Goal: Book appointment/travel/reservation

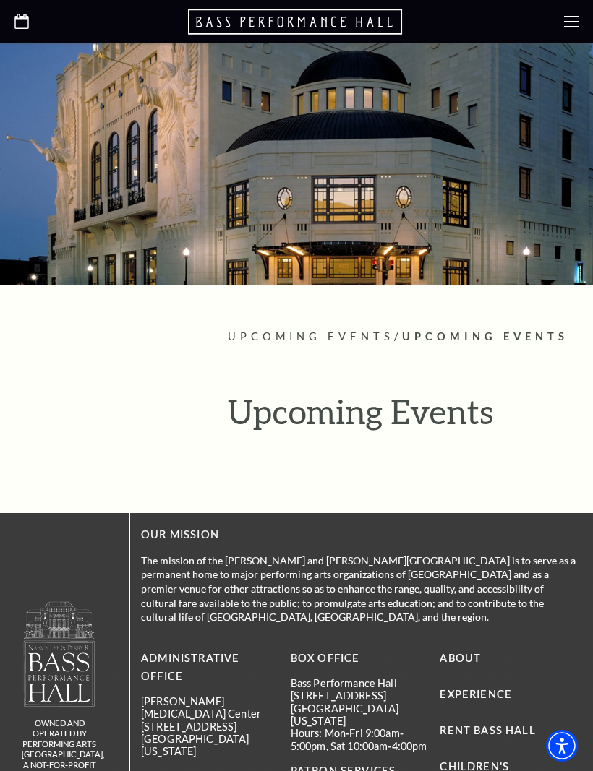
click at [430, 429] on h1 "Upcoming Events" at bounding box center [403, 417] width 351 height 49
click at [570, 15] on icon at bounding box center [571, 21] width 14 height 14
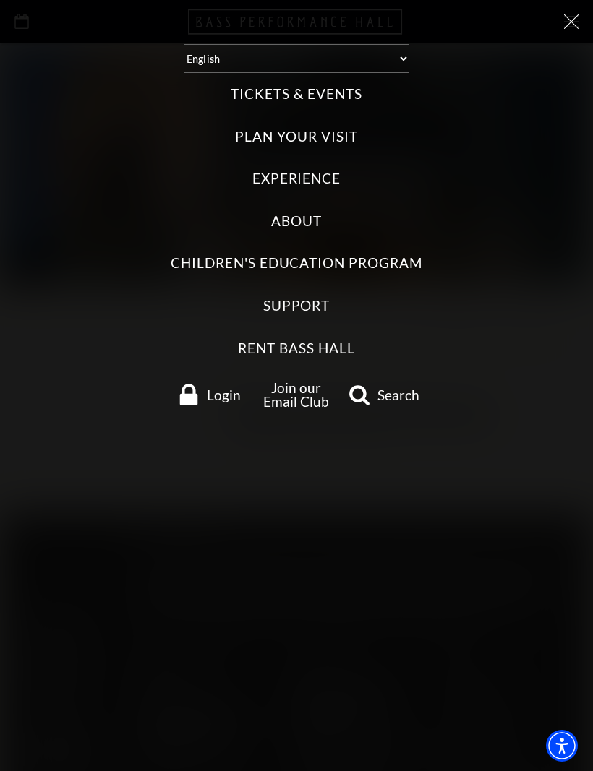
click at [353, 86] on label "Tickets & Events" at bounding box center [296, 95] width 131 height 20
click at [0, 0] on Events "Tickets & Events" at bounding box center [0, 0] width 0 height 0
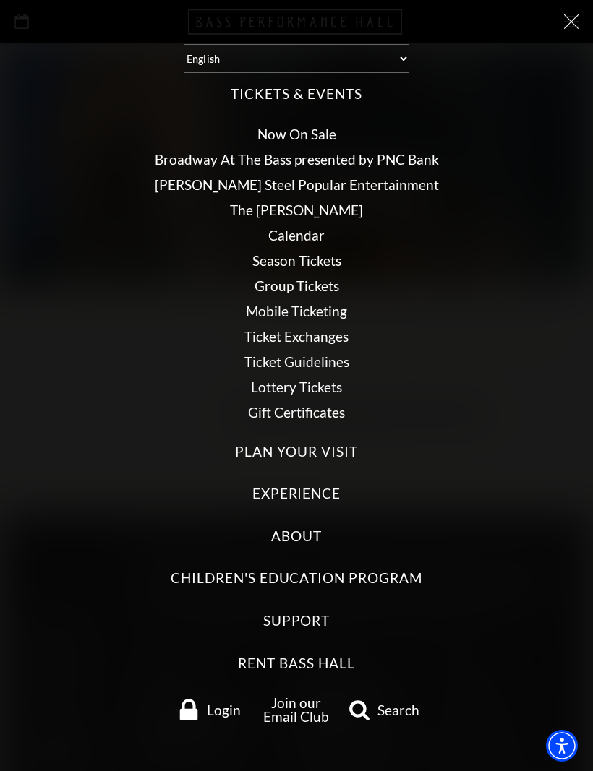
click at [301, 228] on link "Calendar" at bounding box center [296, 235] width 56 height 17
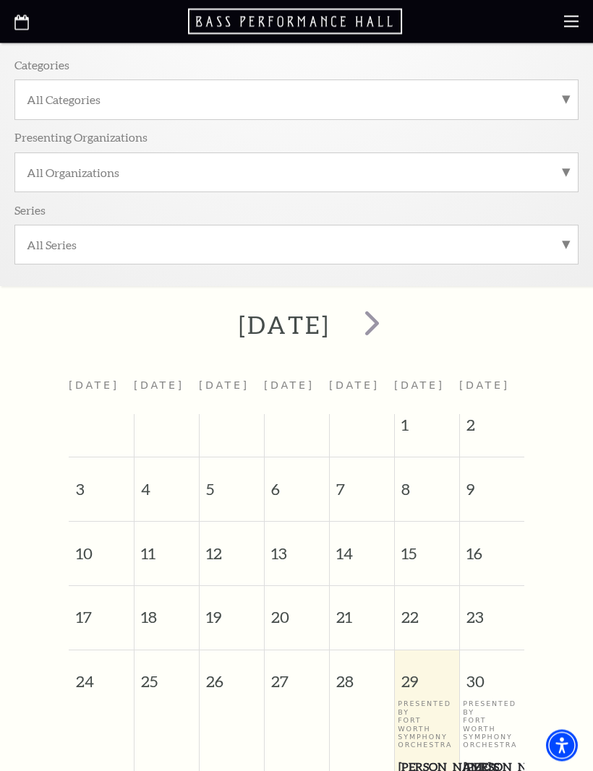
scroll to position [198, 0]
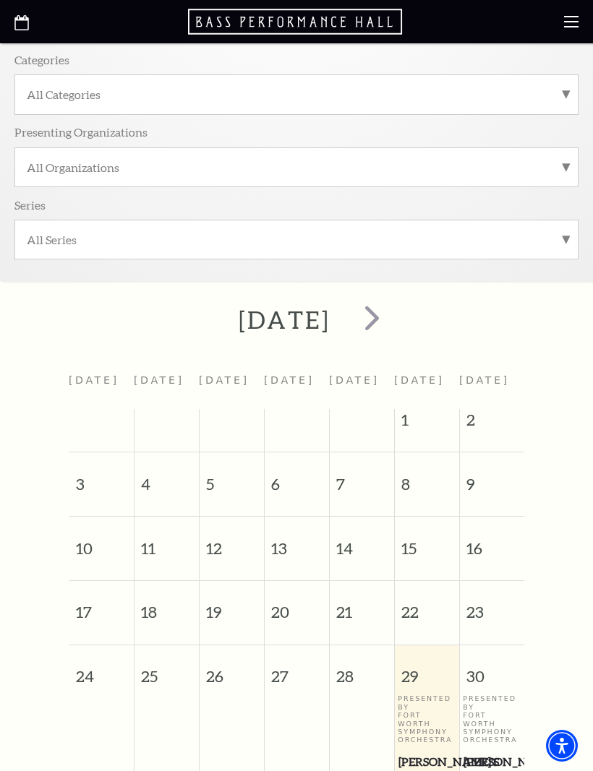
click at [393, 313] on span "next" at bounding box center [371, 317] width 41 height 41
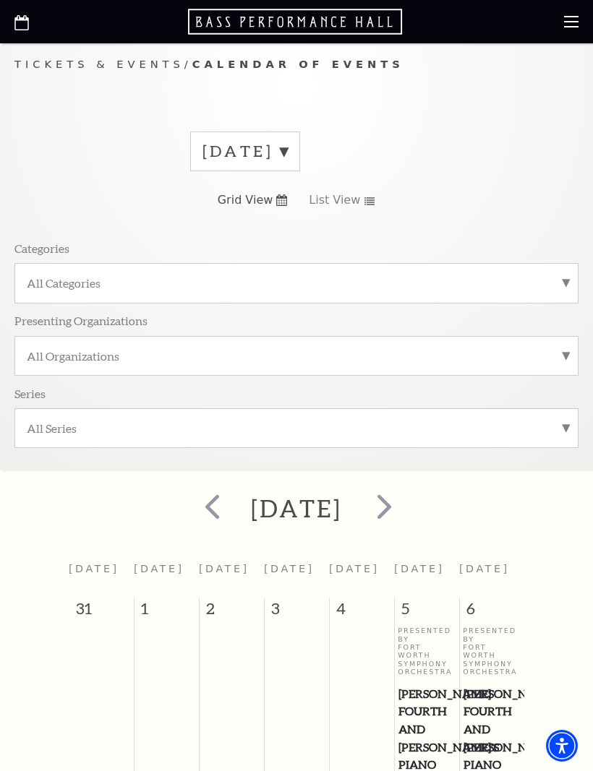
scroll to position [0, 0]
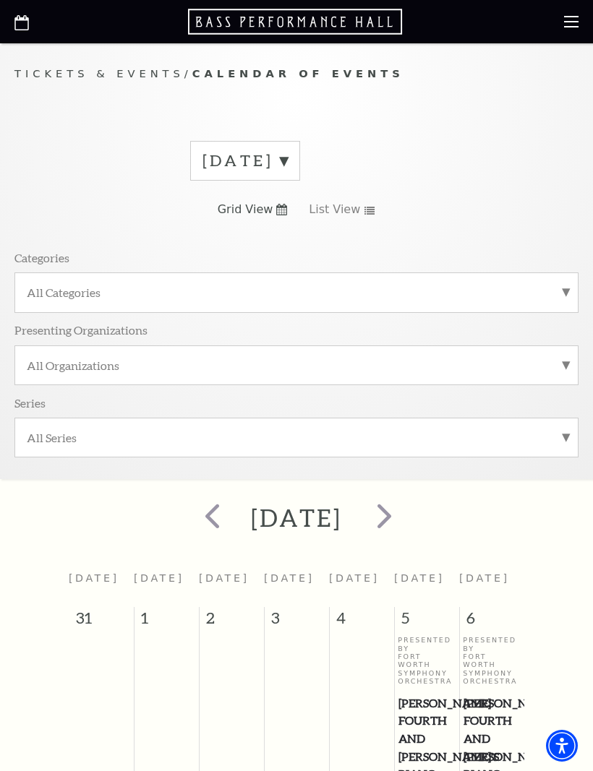
click at [564, 294] on label "All Categories" at bounding box center [296, 292] width 539 height 15
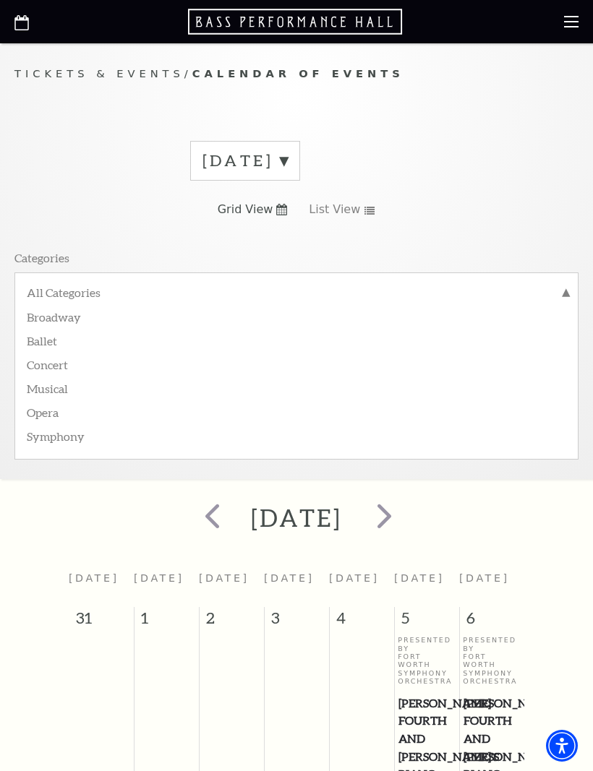
click at [45, 339] on label "Ballet" at bounding box center [296, 340] width 539 height 24
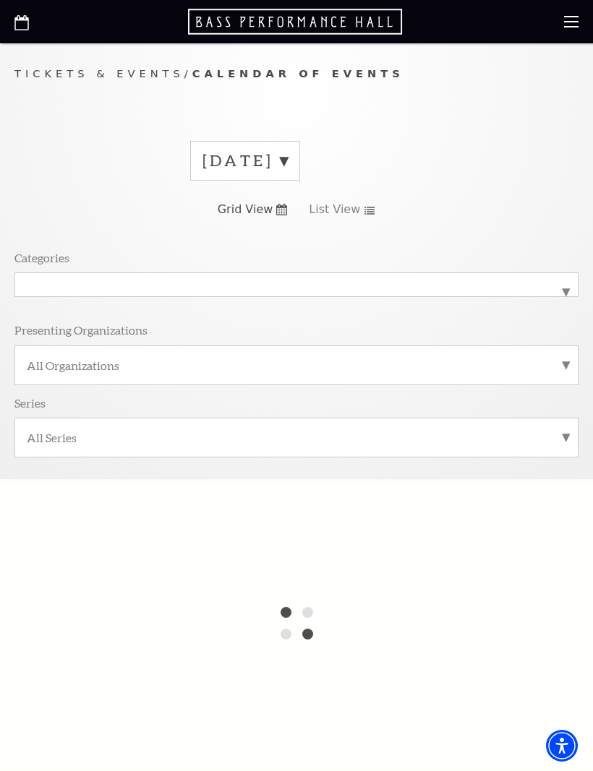
click at [563, 430] on label "All Series" at bounding box center [296, 437] width 539 height 15
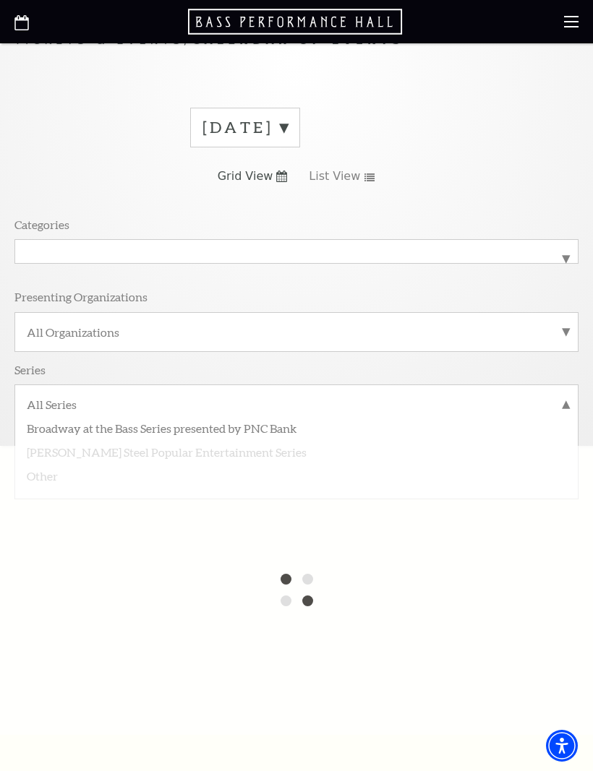
scroll to position [33, 0]
click at [455, 359] on div "Categories All Categories Ballet Presenting Organizations All Organizations Ser…" at bounding box center [296, 321] width 564 height 228
click at [563, 327] on label "All Organizations" at bounding box center [296, 332] width 539 height 15
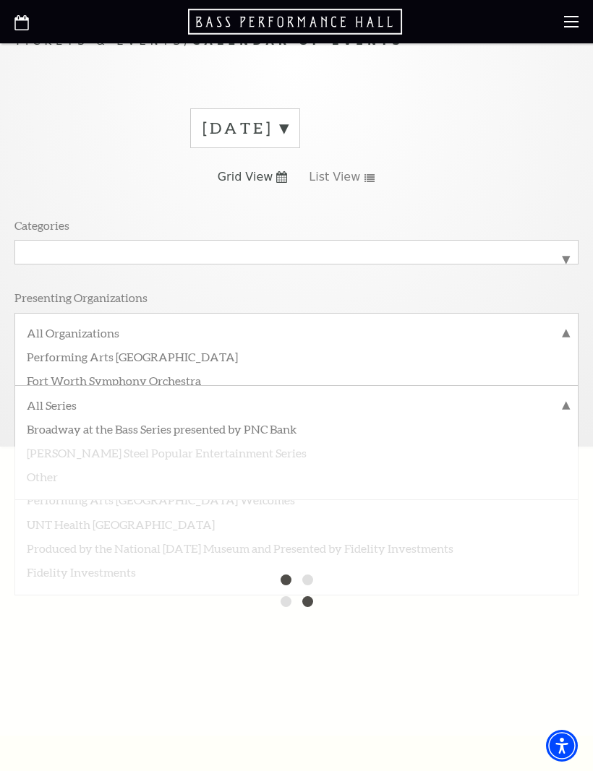
click at [502, 306] on div "Presenting Organizations" at bounding box center [296, 301] width 564 height 22
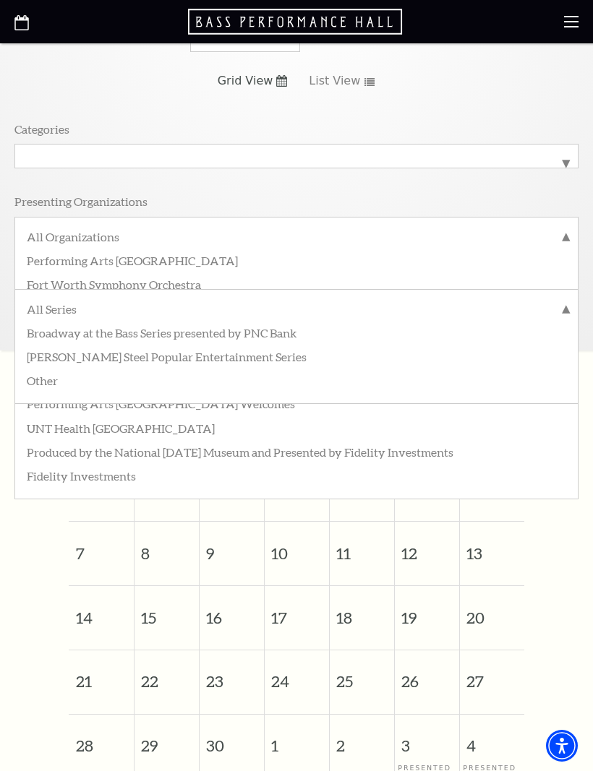
scroll to position [126, 0]
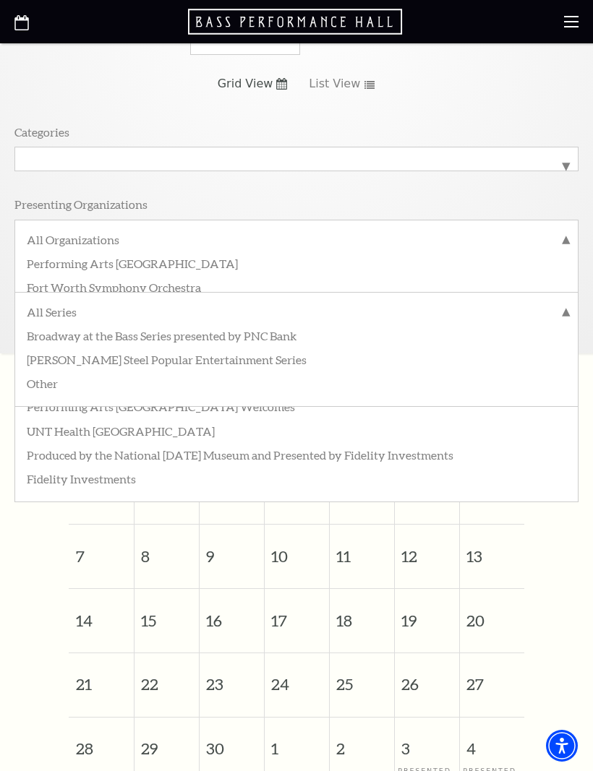
click at [563, 308] on label "All Series" at bounding box center [296, 313] width 539 height 19
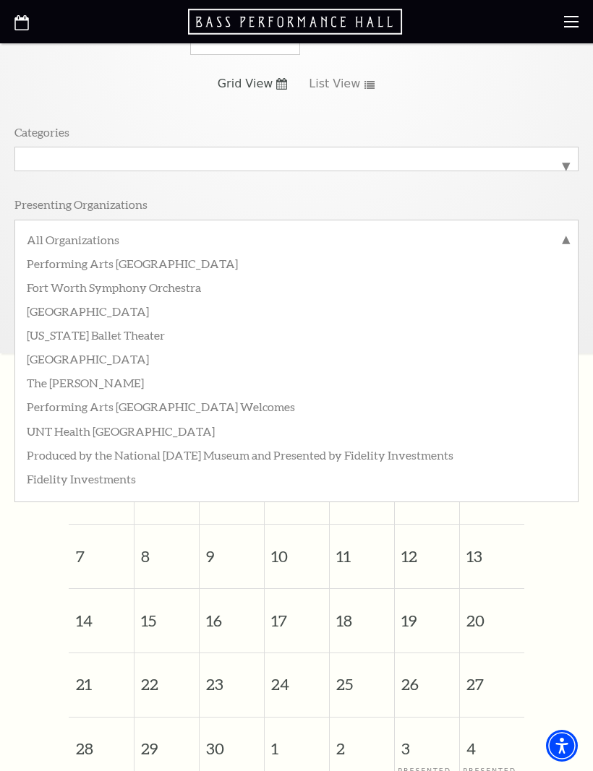
click at [120, 334] on label "Texas Ballet Theater" at bounding box center [296, 334] width 539 height 24
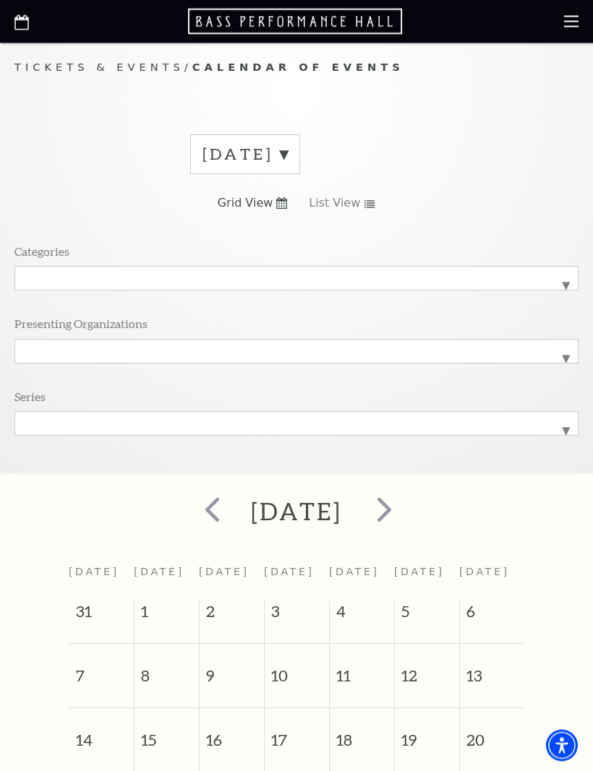
scroll to position [0, 0]
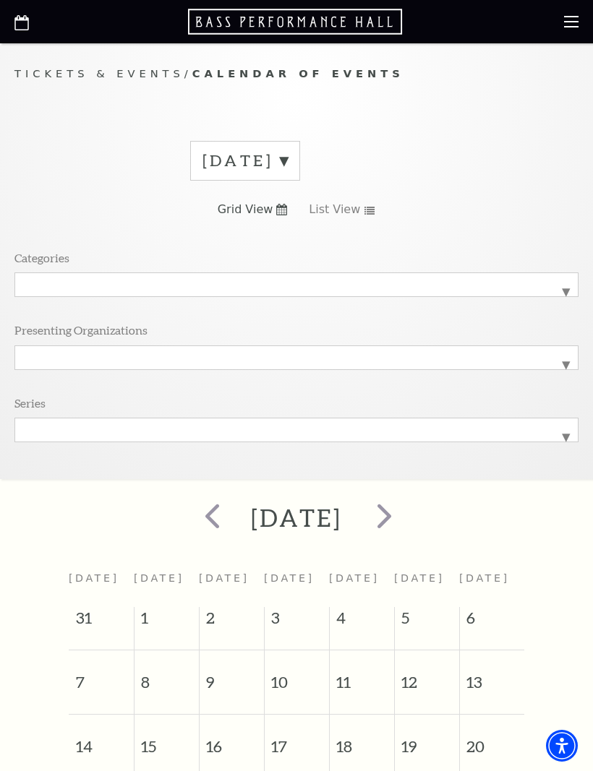
click at [405, 514] on span "next" at bounding box center [384, 515] width 41 height 41
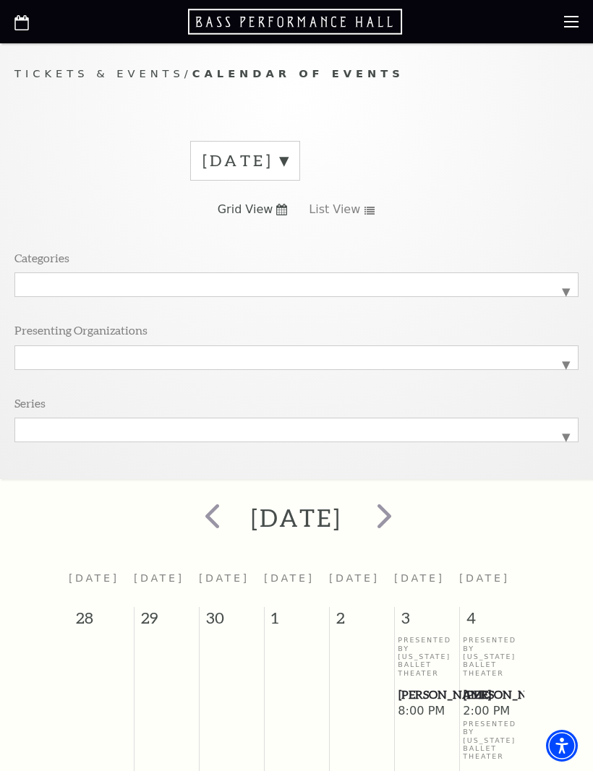
click at [405, 513] on span "next" at bounding box center [384, 515] width 41 height 41
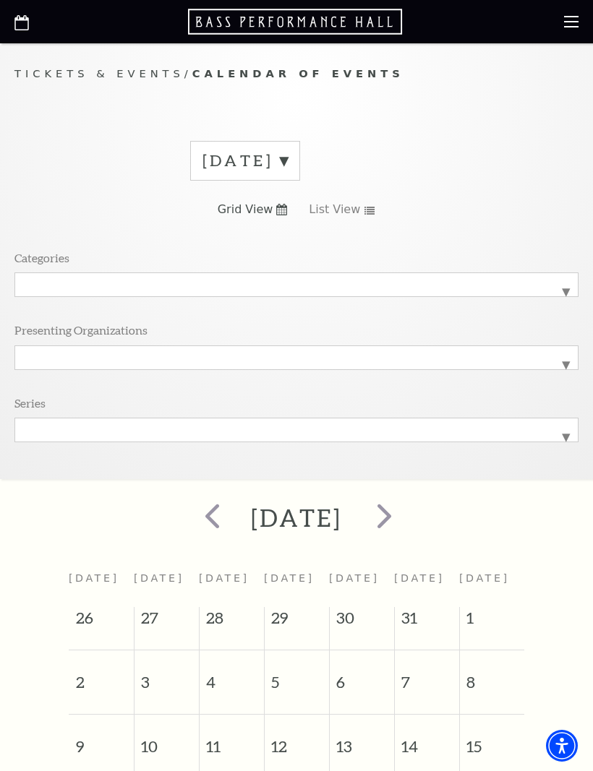
click at [559, 430] on label "All Series" at bounding box center [296, 430] width 539 height 0
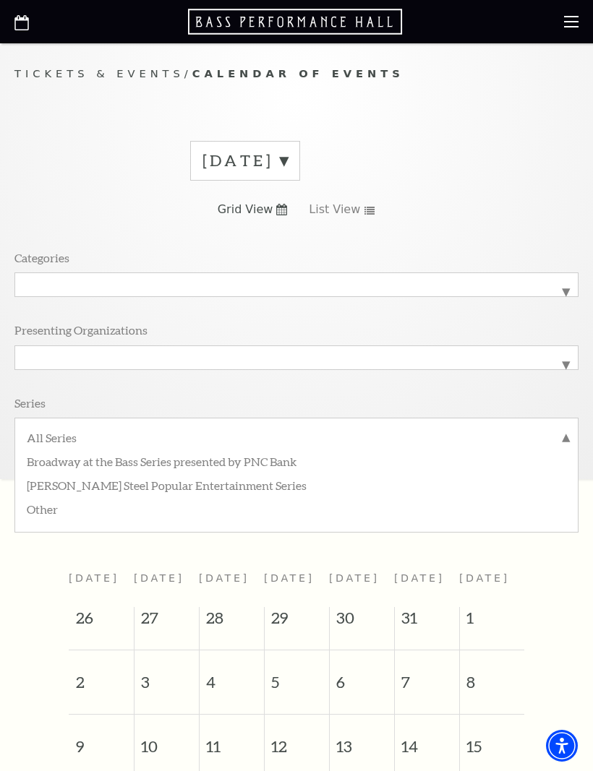
click at [48, 507] on label "Other" at bounding box center [296, 509] width 539 height 24
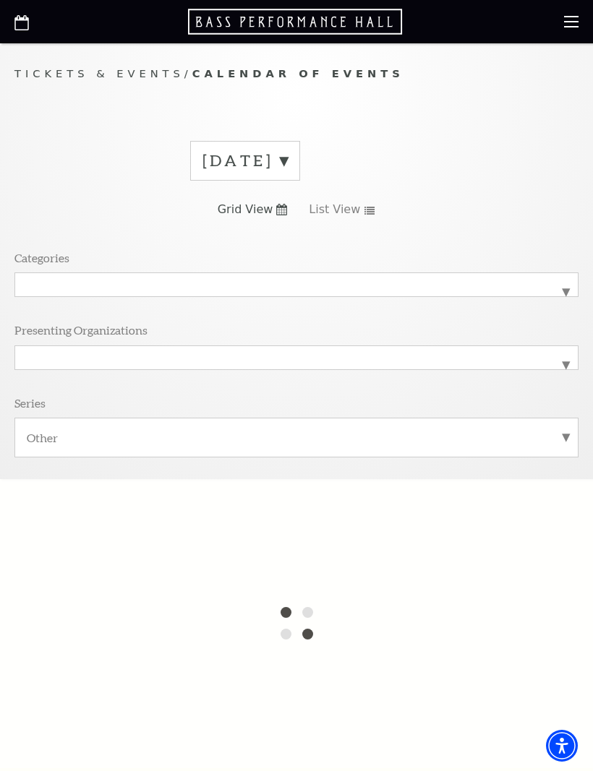
click at [288, 159] on label "November 2025" at bounding box center [244, 161] width 85 height 22
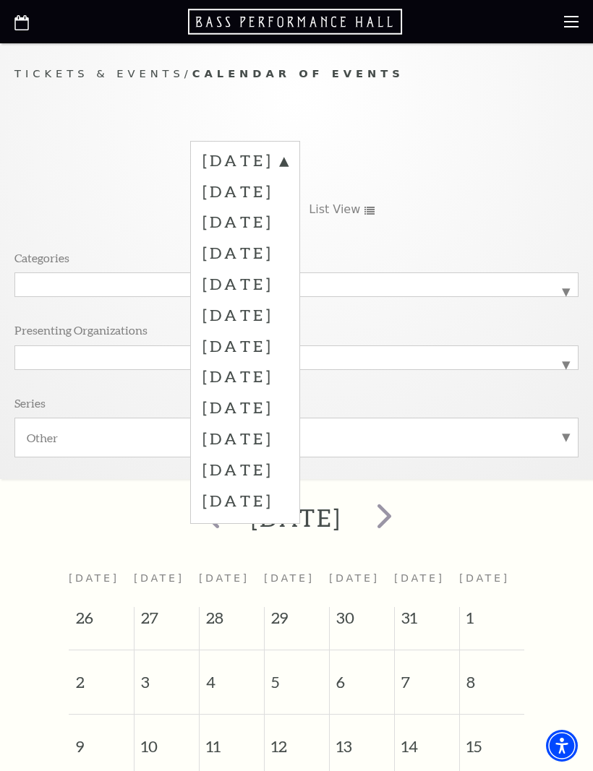
click at [288, 281] on label "December 2025" at bounding box center [244, 283] width 85 height 31
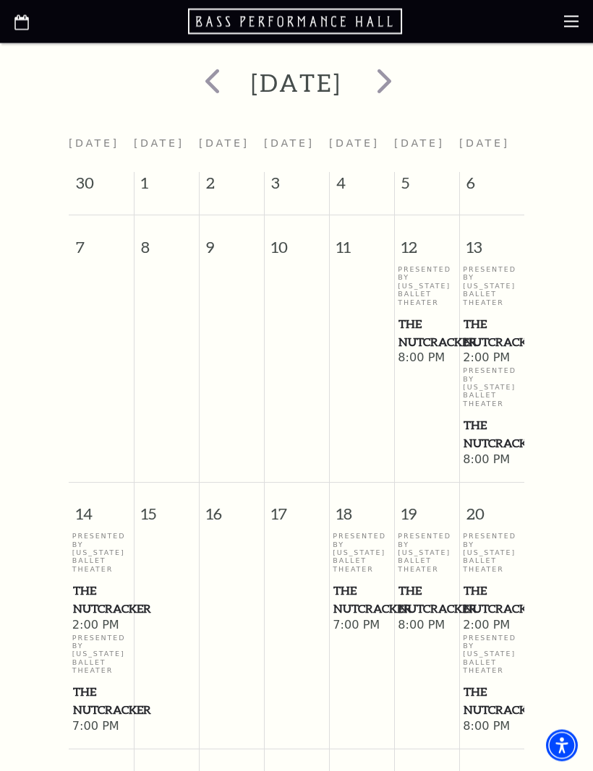
scroll to position [436, 0]
click at [490, 357] on span "2:00 PM" at bounding box center [492, 358] width 58 height 16
click at [482, 353] on span "2:00 PM" at bounding box center [492, 358] width 58 height 16
click at [495, 355] on span "2:00 PM" at bounding box center [492, 358] width 58 height 16
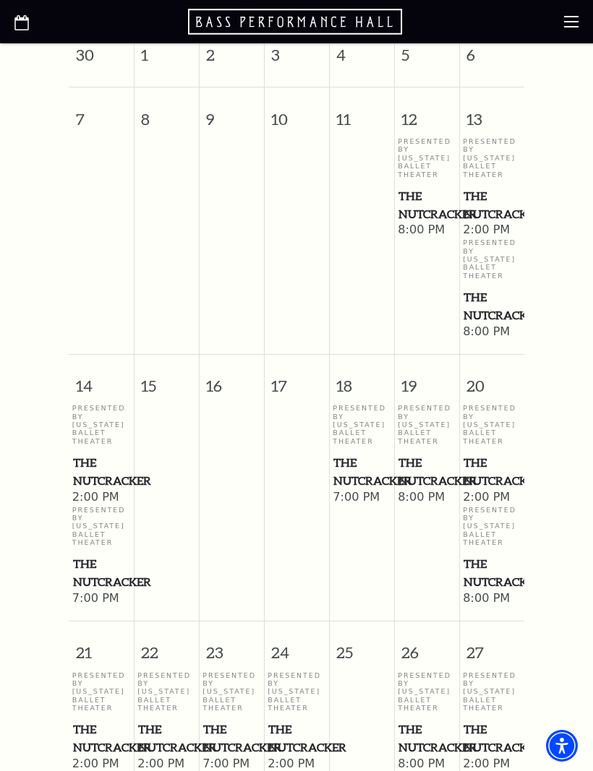
scroll to position [461, 0]
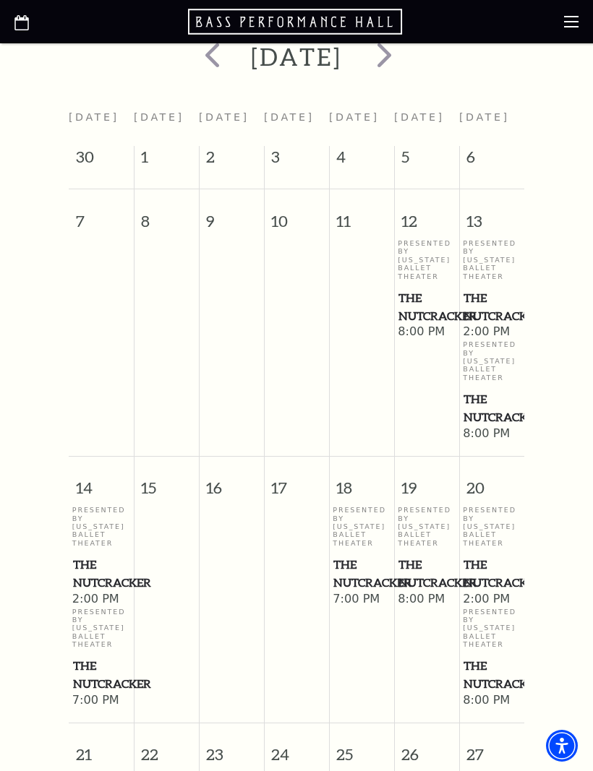
click at [574, 19] on icon at bounding box center [571, 21] width 14 height 14
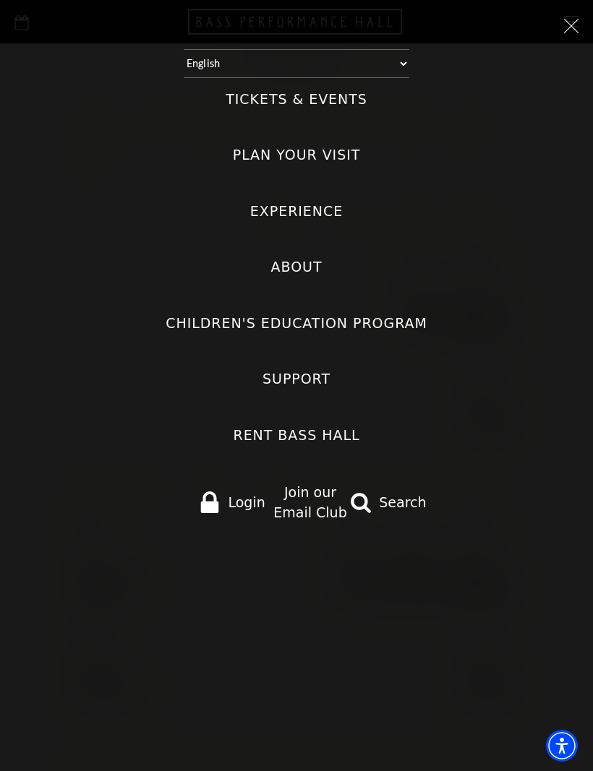
click at [336, 94] on label "Tickets & Events" at bounding box center [297, 100] width 142 height 20
click at [0, 0] on Events "Tickets & Events" at bounding box center [0, 0] width 0 height 0
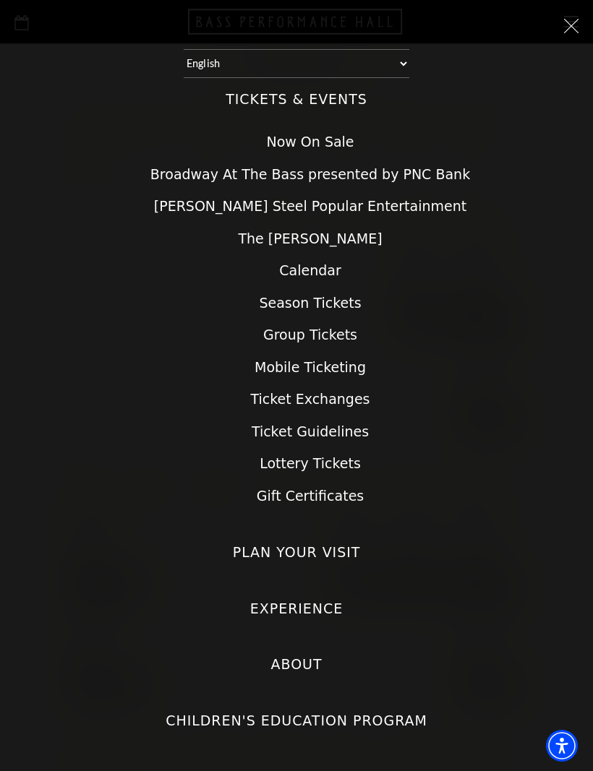
click at [334, 455] on link "Lottery Tickets" at bounding box center [310, 463] width 101 height 16
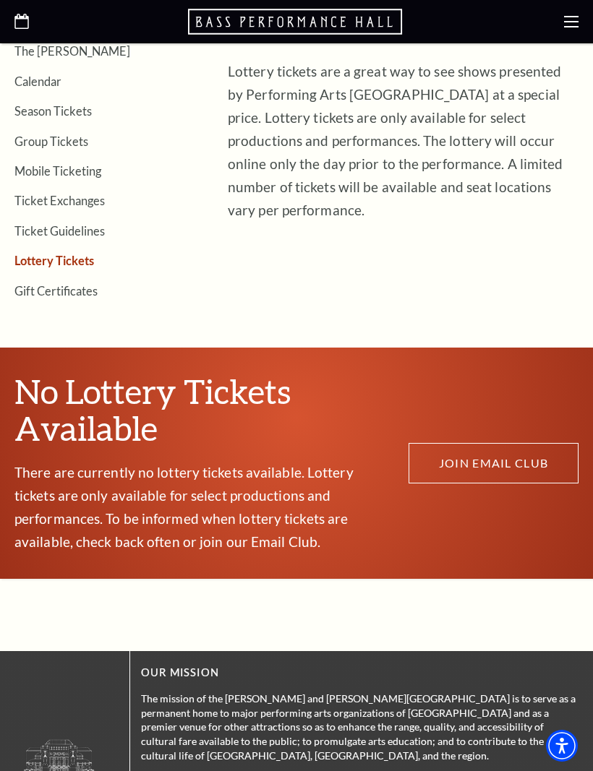
scroll to position [467, 0]
